Goal: Transaction & Acquisition: Purchase product/service

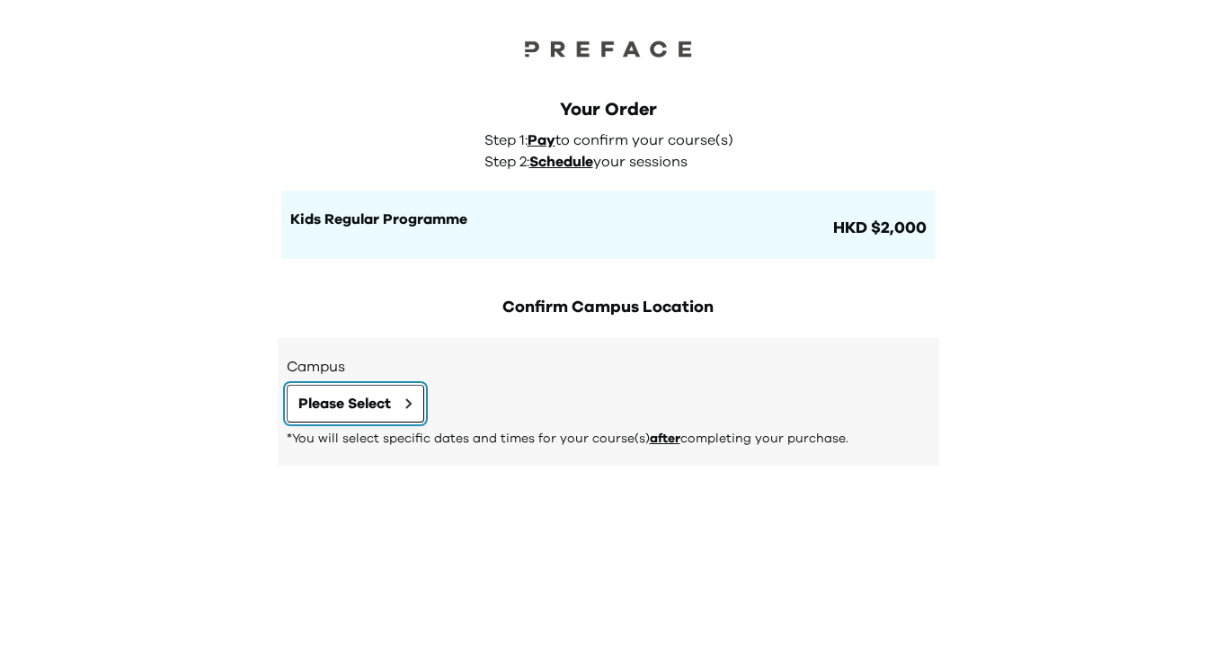
click at [400, 404] on button "Please Select" at bounding box center [356, 404] width 138 height 38
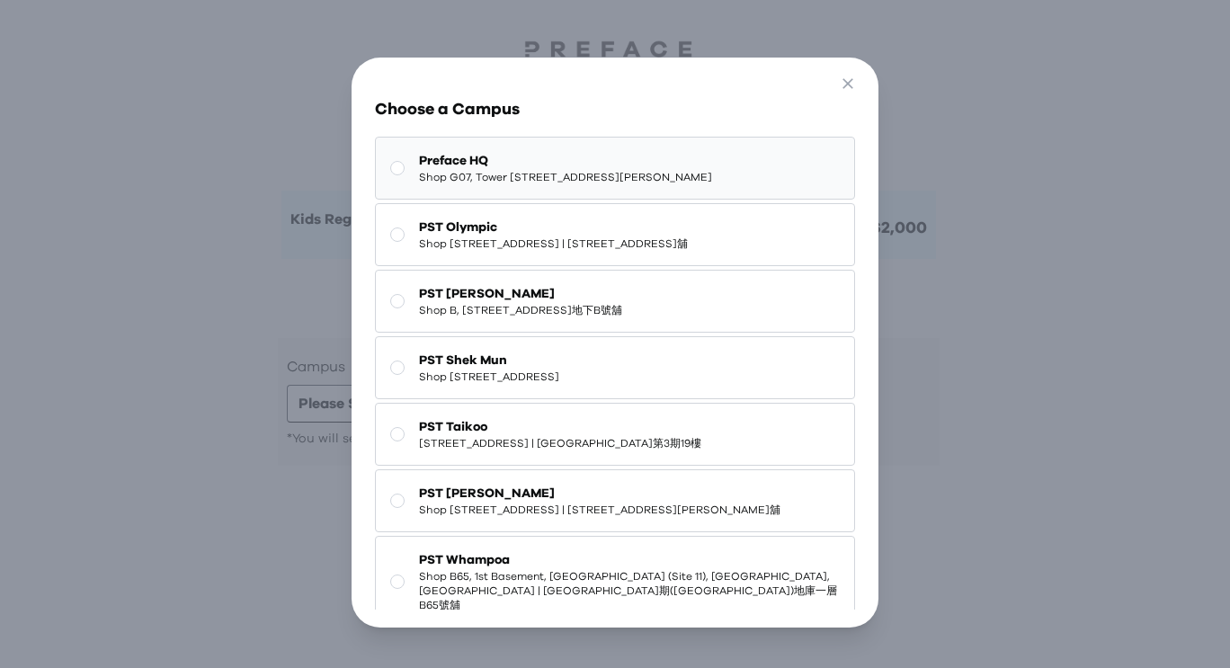
click at [413, 177] on button "Preface HQ Shop G07, Tower 535, 535 Jaffe Road, Causeway Bay | 銅鑼灣謝斐道535號Tower …" at bounding box center [615, 168] width 481 height 63
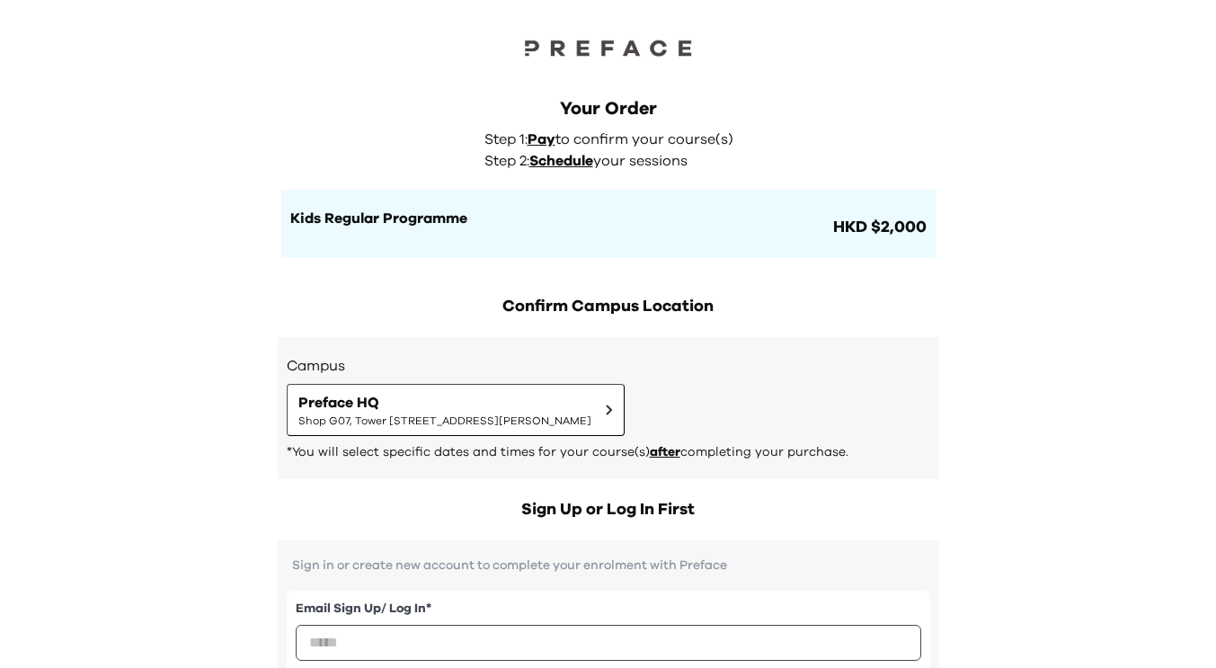
scroll to position [4, 0]
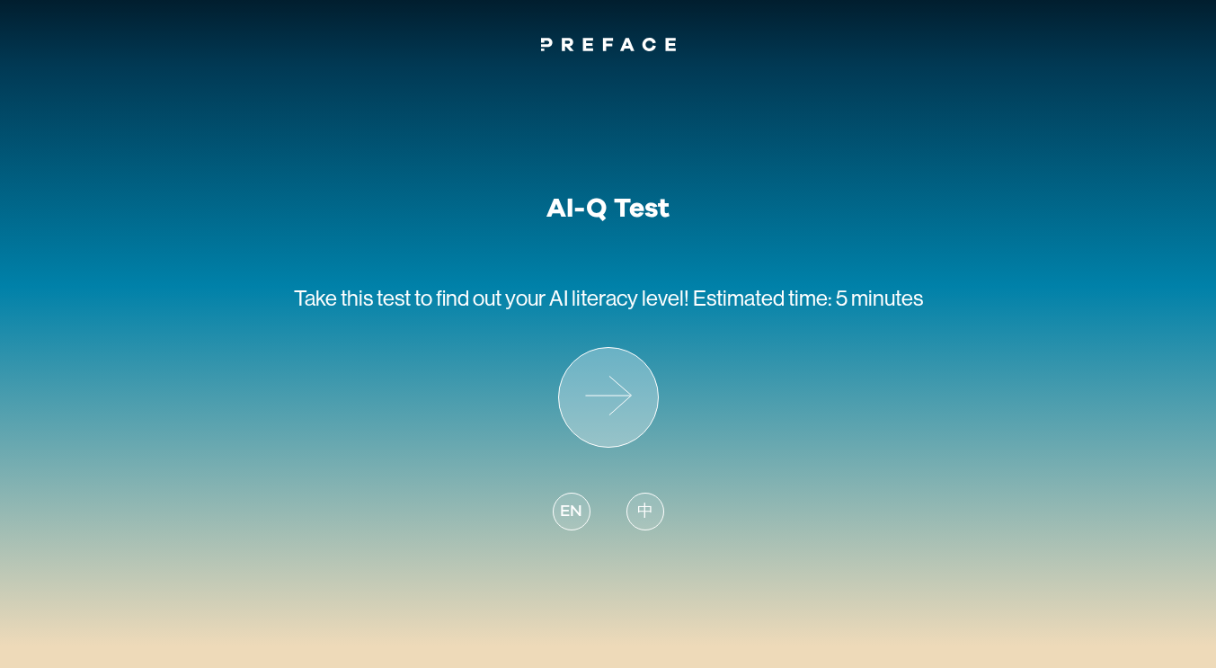
click at [616, 396] on icon at bounding box center [608, 397] width 99 height 99
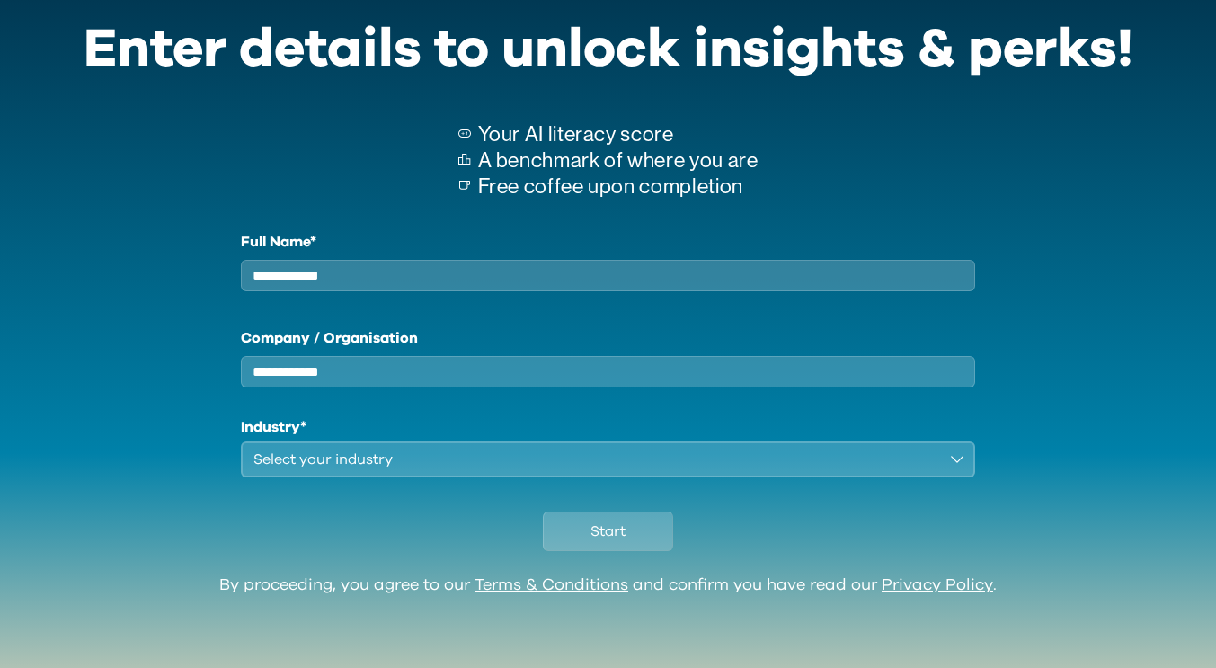
scroll to position [85, 0]
